Goal: Check status: Check status

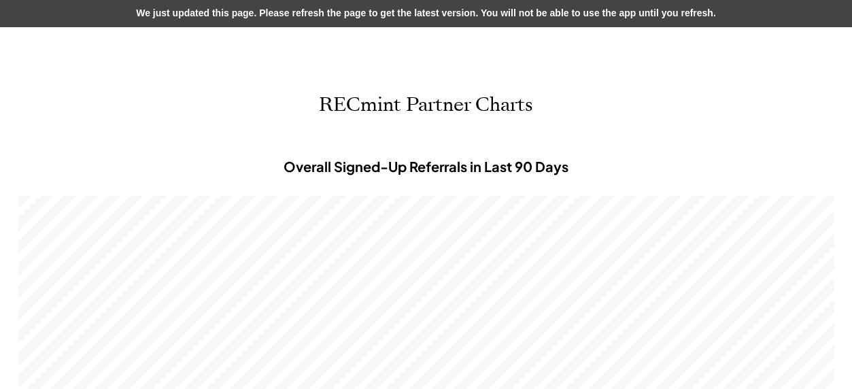
scroll to position [408, 816]
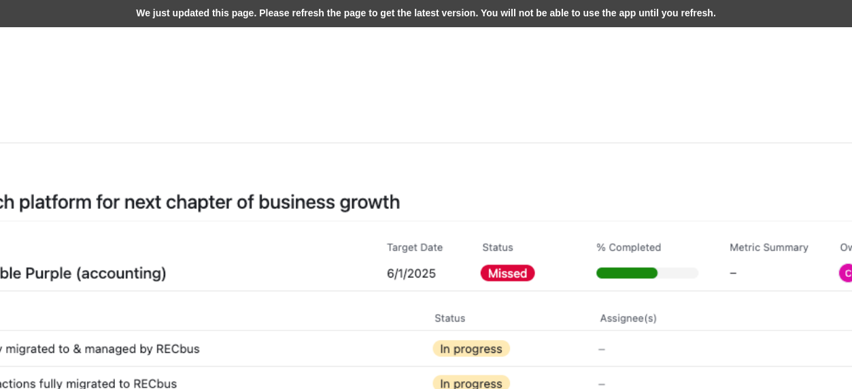
scroll to position [408, 816]
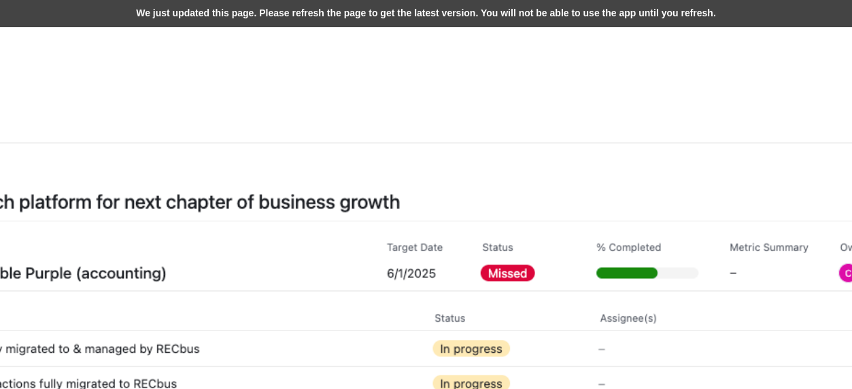
scroll to position [408, 816]
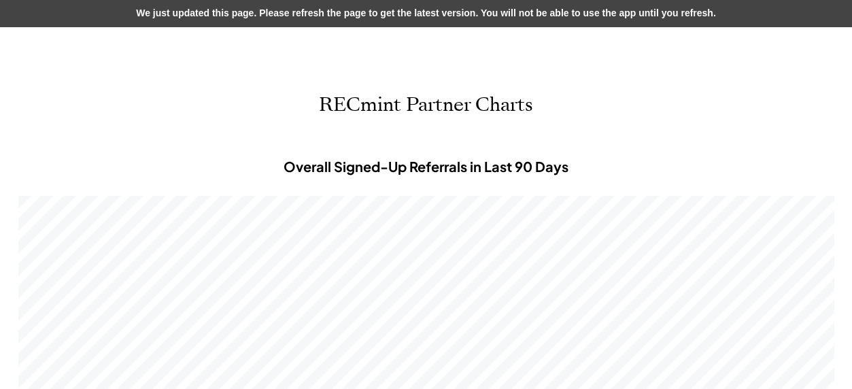
scroll to position [408, 816]
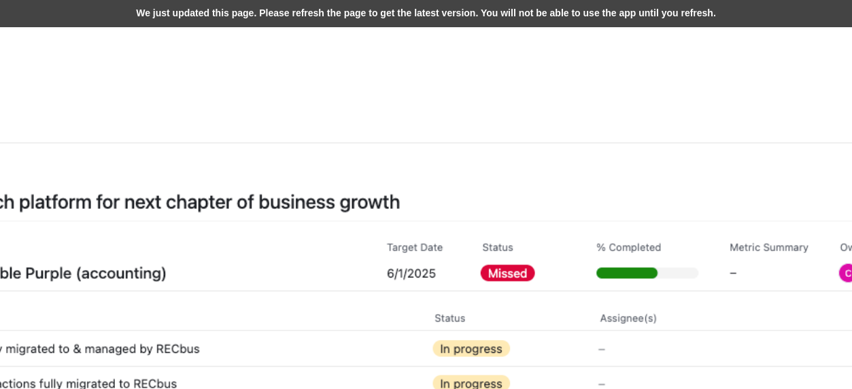
scroll to position [408, 816]
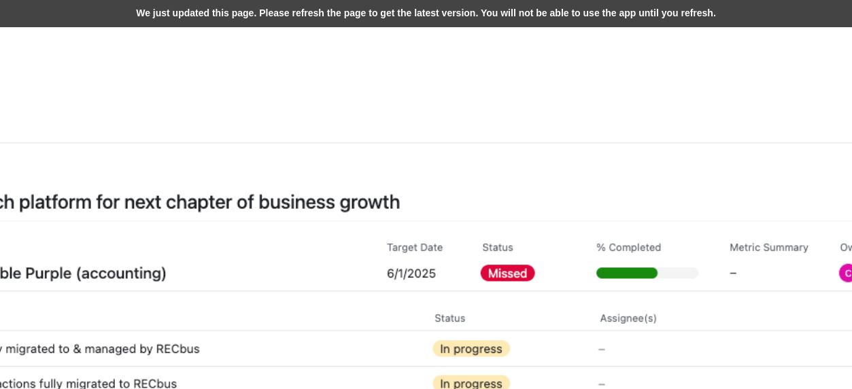
scroll to position [408, 816]
